Goal: Browse casually

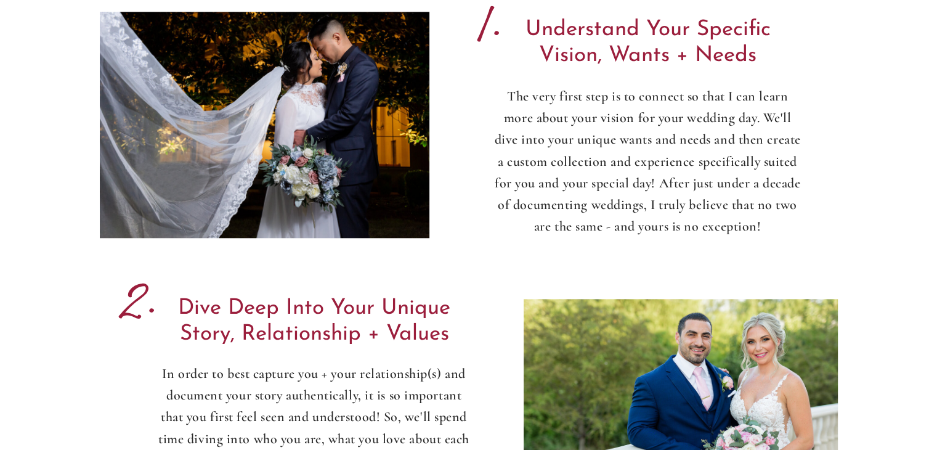
scroll to position [1231, 0]
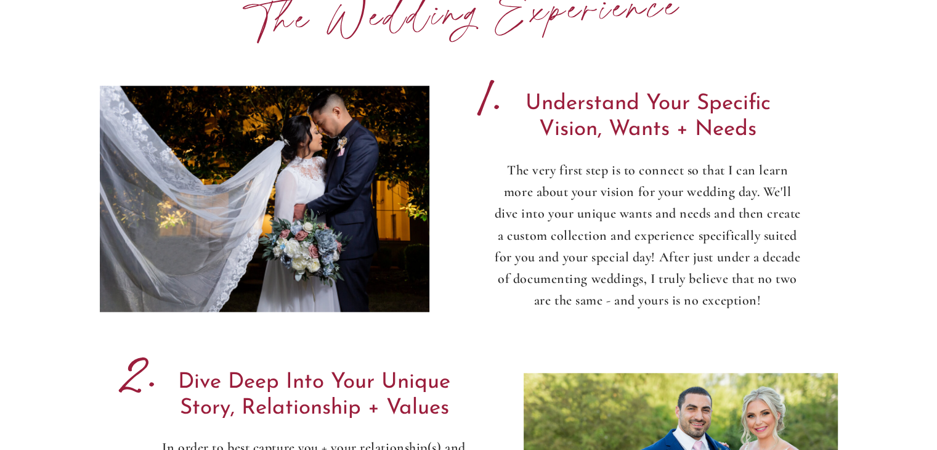
click at [304, 176] on div at bounding box center [265, 199] width 330 height 226
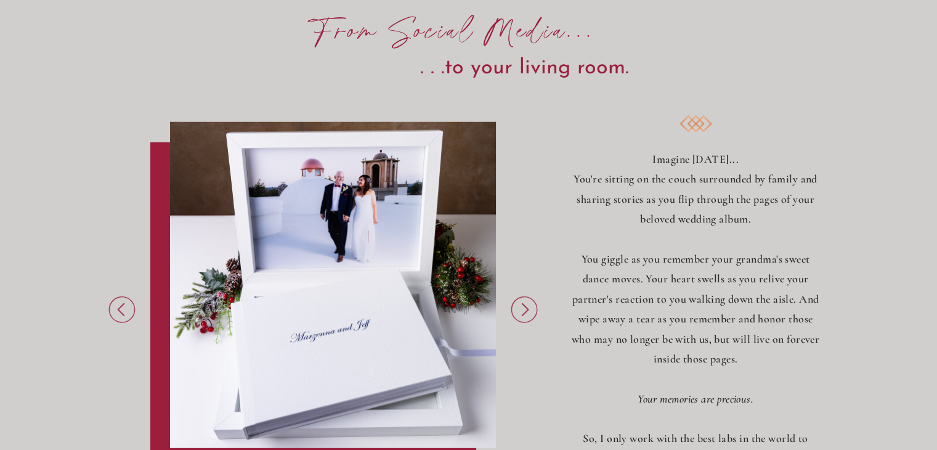
scroll to position [3317, 0]
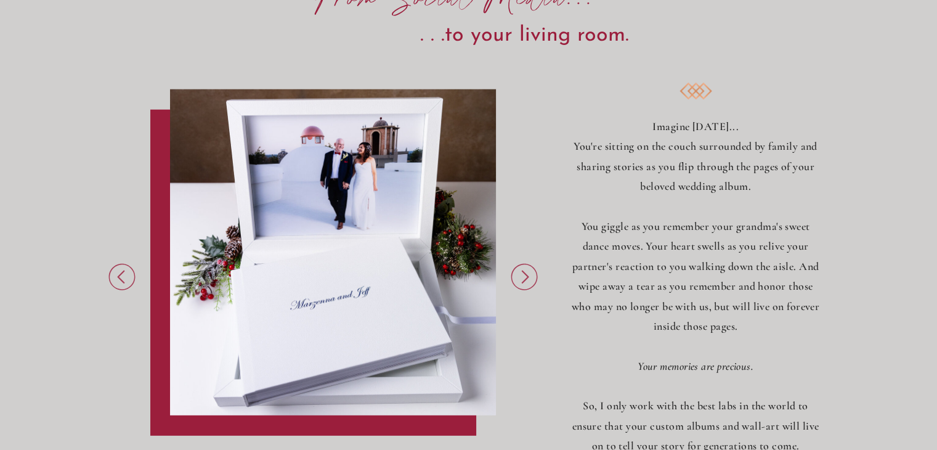
click at [522, 282] on icon at bounding box center [524, 276] width 7 height 13
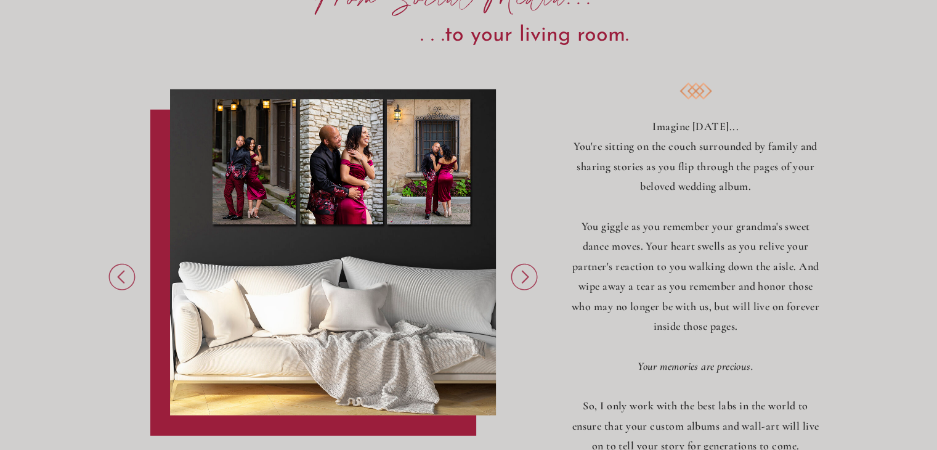
click at [522, 282] on icon at bounding box center [524, 276] width 7 height 13
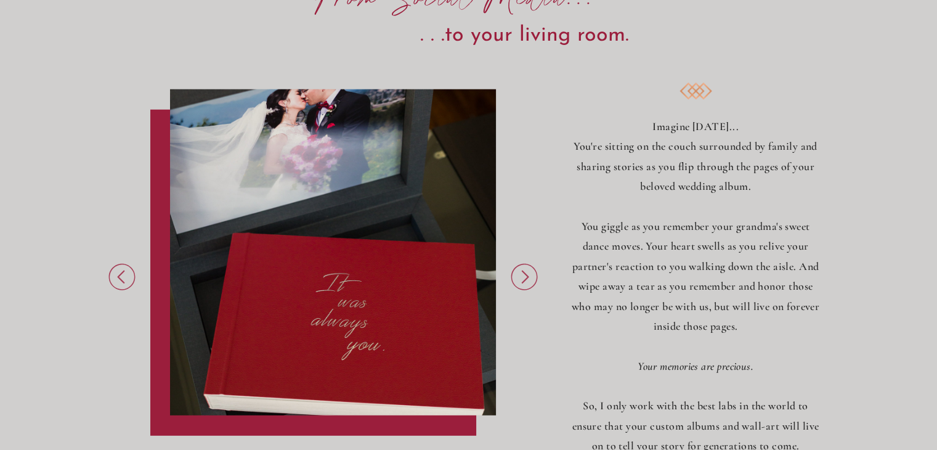
click at [522, 282] on icon at bounding box center [524, 276] width 7 height 13
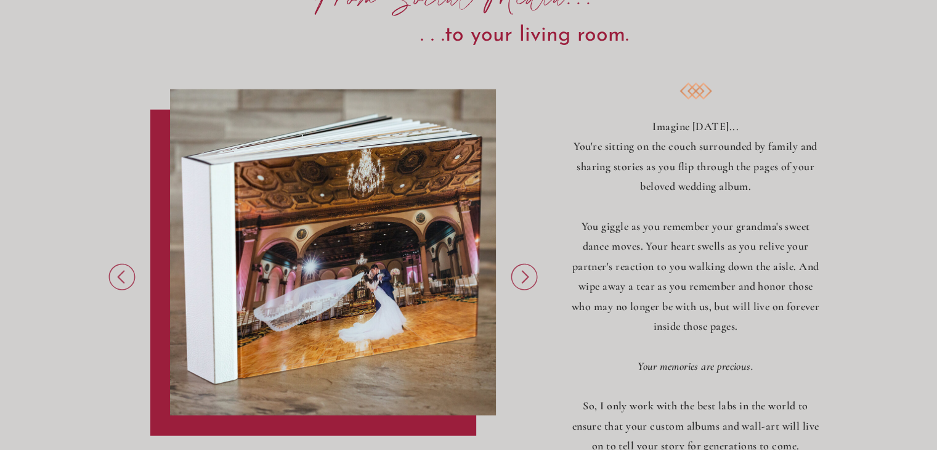
click at [522, 282] on icon at bounding box center [524, 276] width 7 height 13
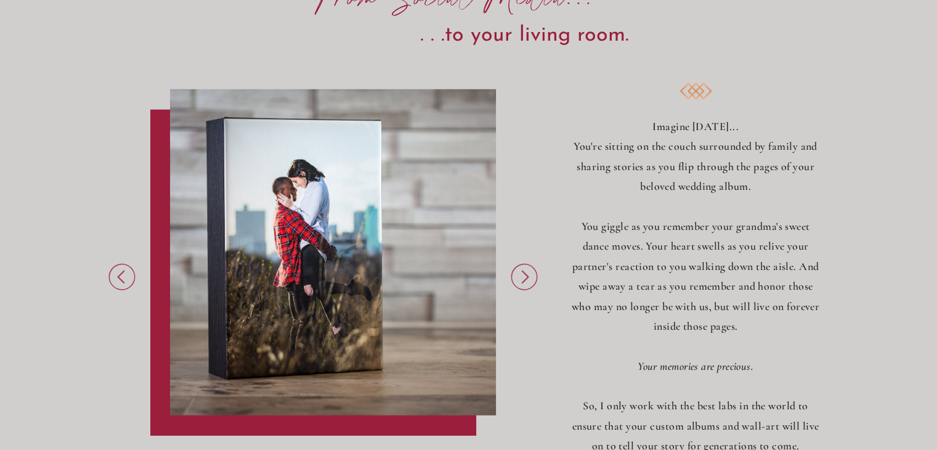
click at [522, 282] on icon at bounding box center [524, 276] width 7 height 13
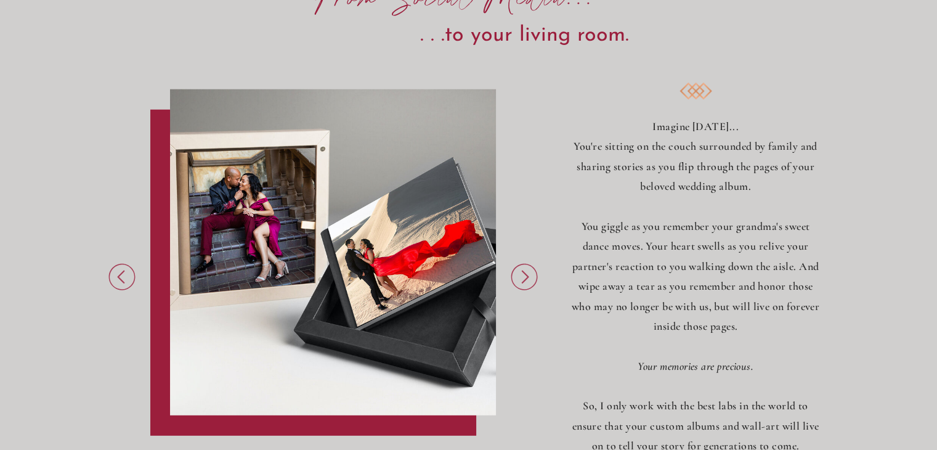
click at [522, 282] on icon at bounding box center [524, 276] width 7 height 13
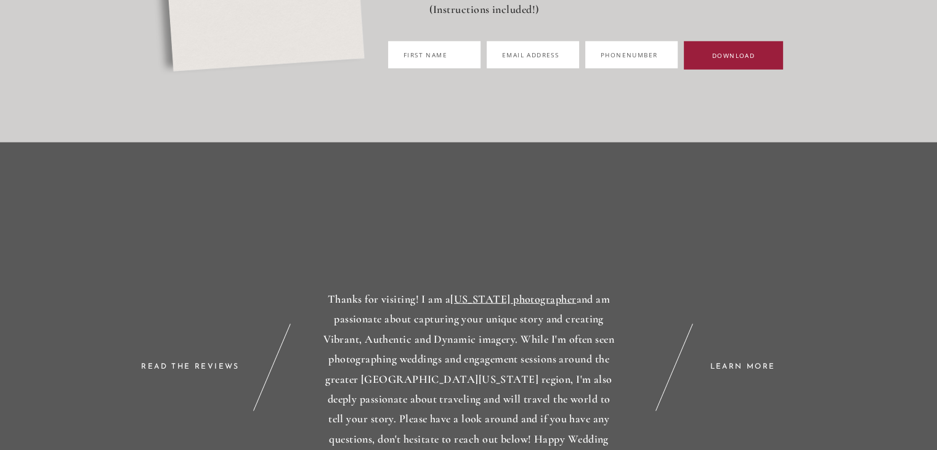
scroll to position [8376, 0]
